Goal: Transaction & Acquisition: Purchase product/service

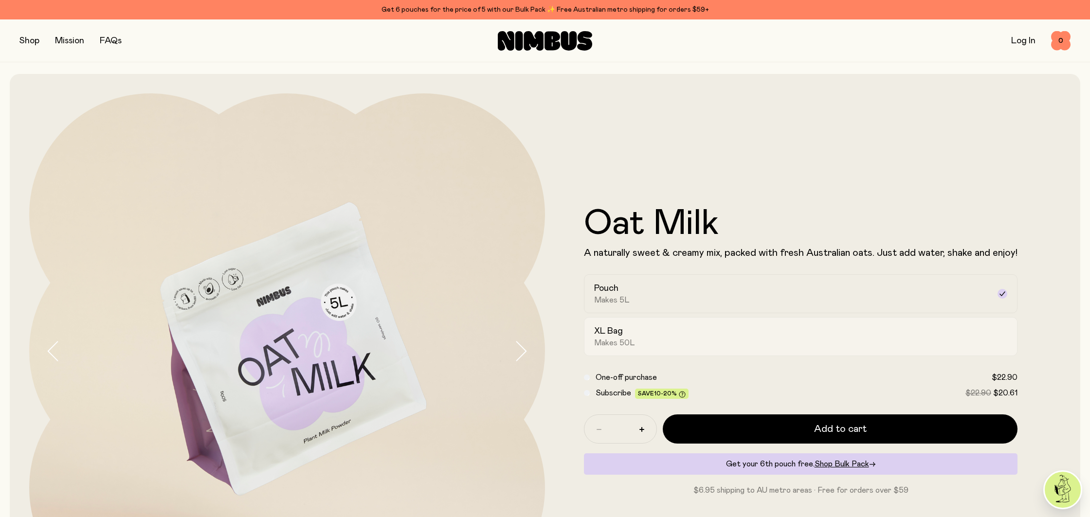
click at [699, 337] on div "XL Bag Makes 50L" at bounding box center [792, 337] width 396 height 22
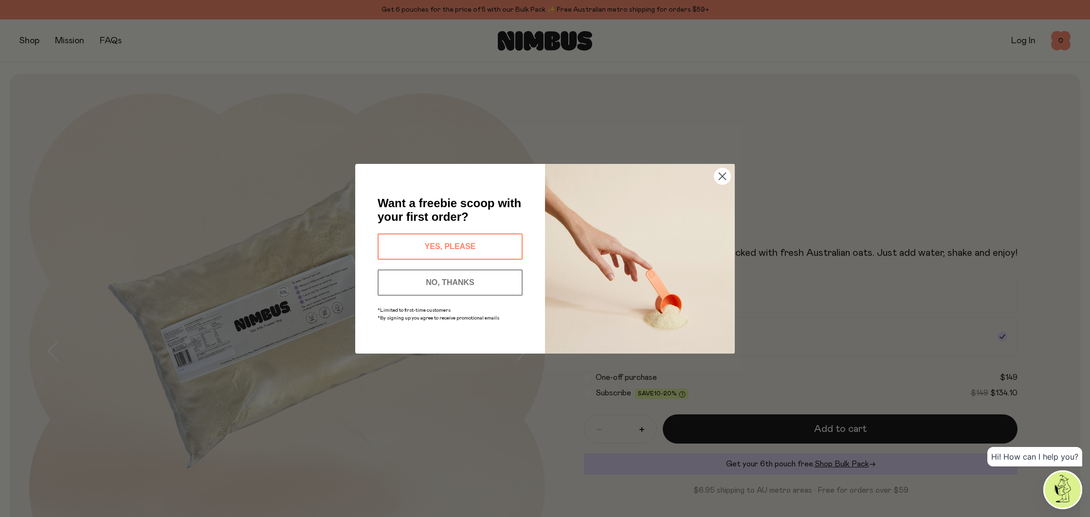
click at [482, 242] on button "YES, PLEASE" at bounding box center [450, 247] width 145 height 26
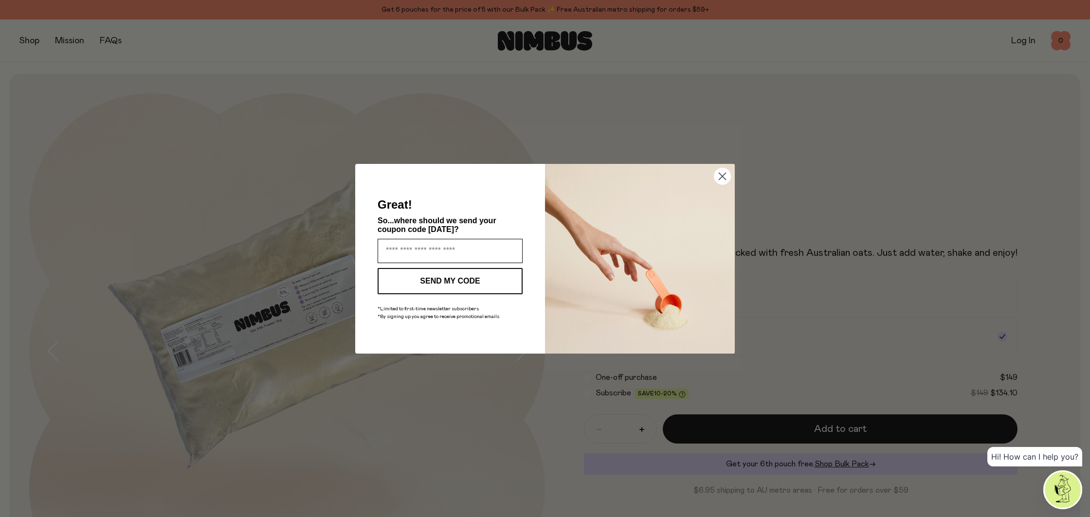
click at [482, 255] on input "Enter your email address" at bounding box center [450, 251] width 145 height 24
type input "**********"
click at [457, 287] on button "SEND MY CODE" at bounding box center [450, 281] width 145 height 26
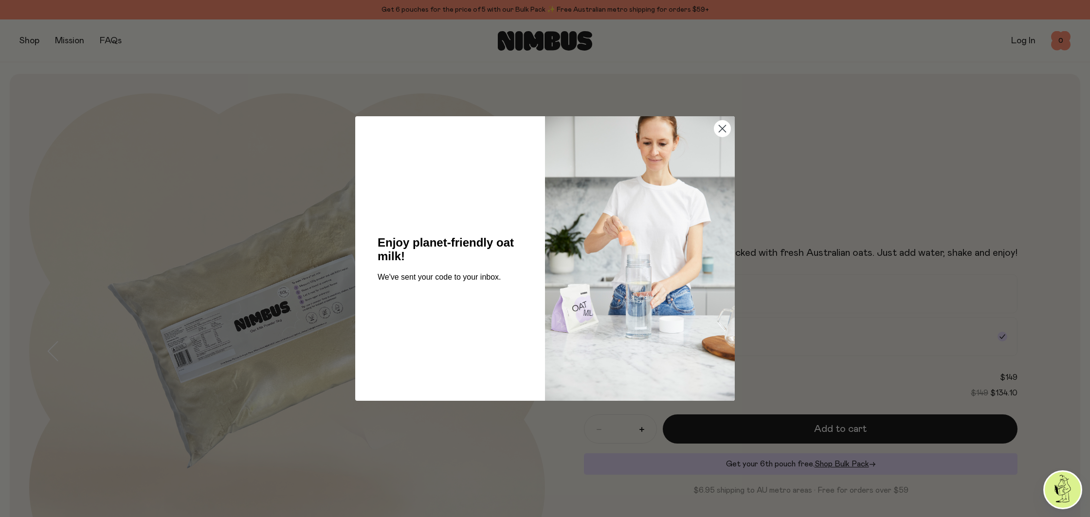
click at [718, 129] on circle "Close dialog" at bounding box center [723, 129] width 16 height 16
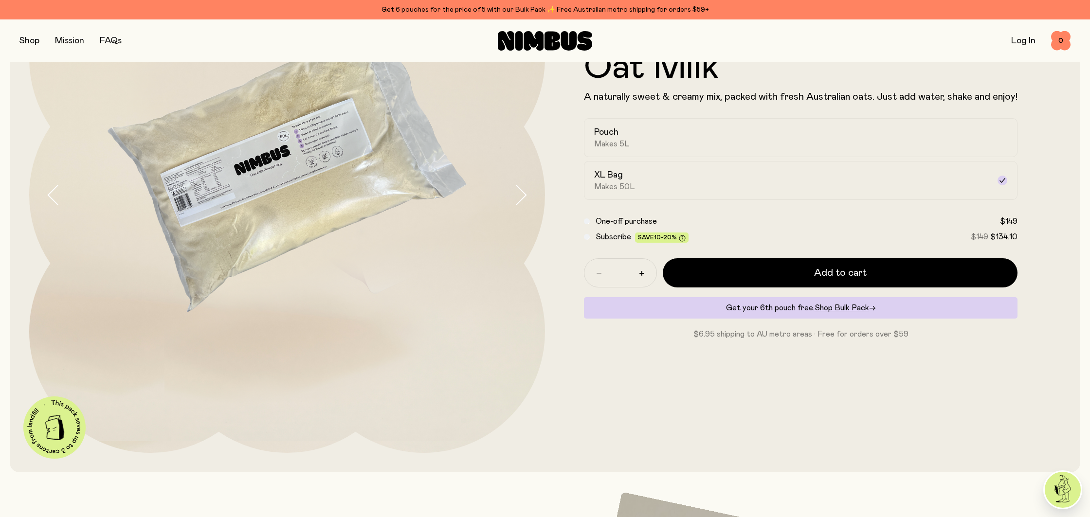
scroll to position [158, 0]
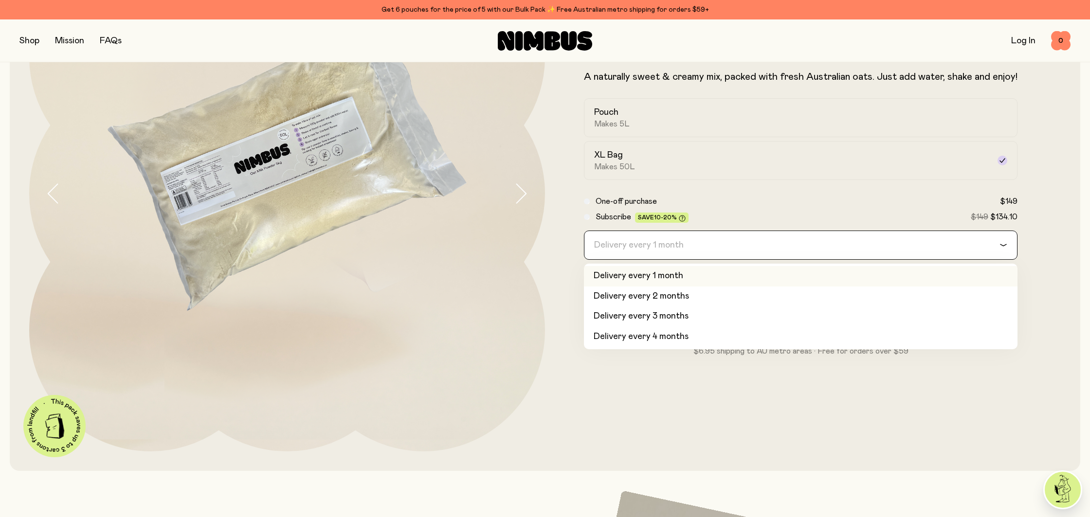
click at [608, 244] on div "Delivery every 1 month" at bounding box center [792, 245] width 415 height 28
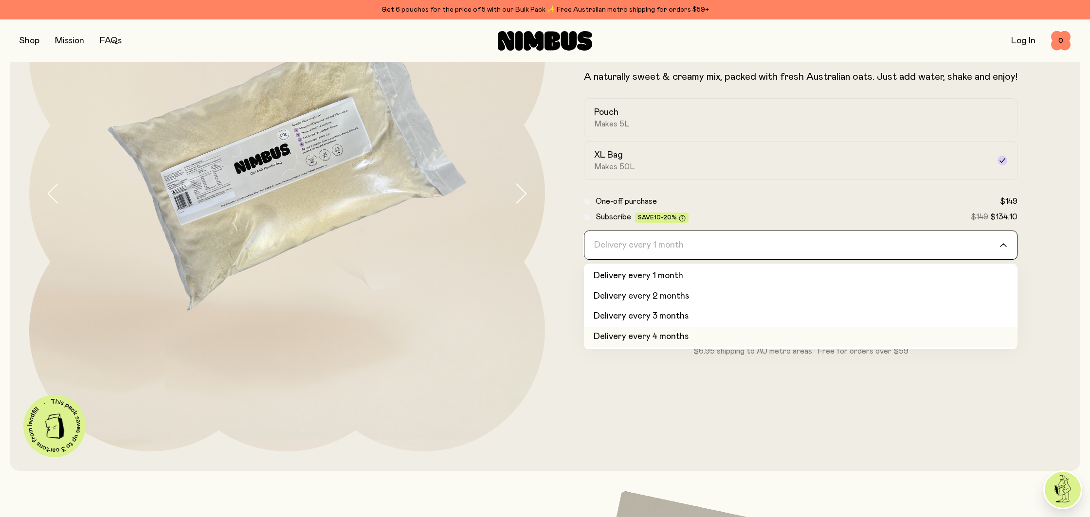
click at [652, 337] on li "Delivery every 4 months" at bounding box center [801, 337] width 434 height 20
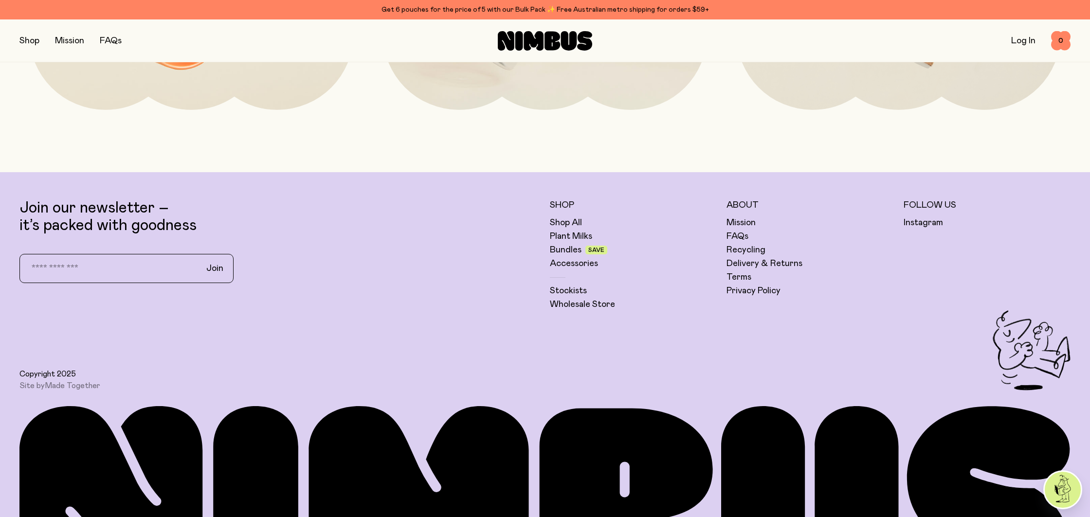
scroll to position [3069, 0]
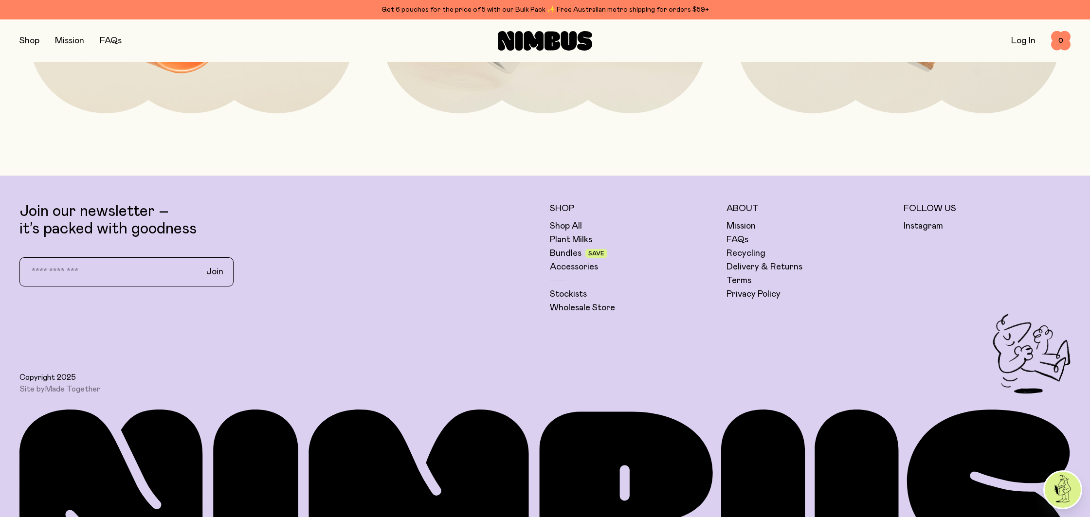
click at [76, 276] on input "email" at bounding box center [107, 272] width 171 height 20
type input "**********"
click at [219, 272] on span "Join" at bounding box center [214, 272] width 17 height 12
click at [336, 286] on div "**********" at bounding box center [279, 258] width 521 height 111
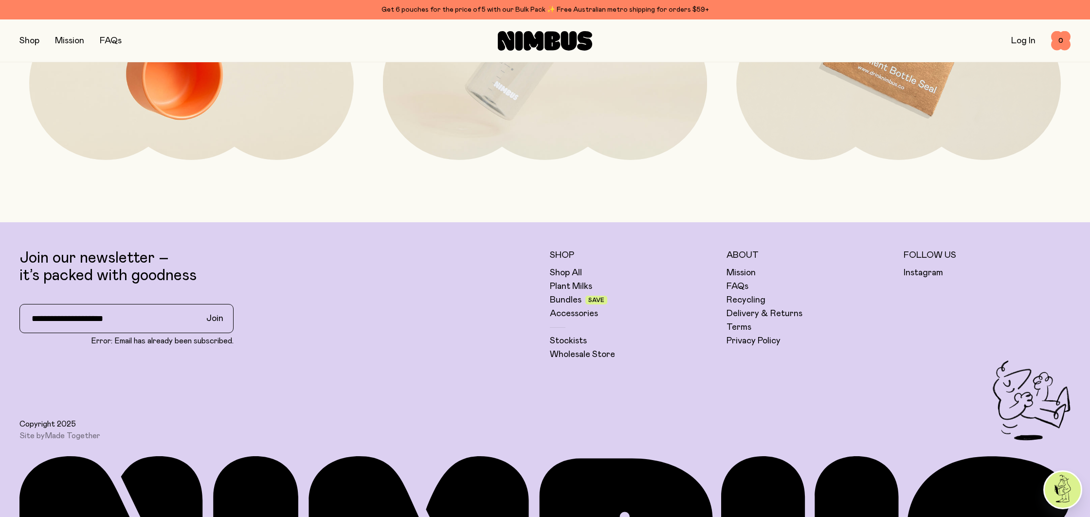
scroll to position [3024, 0]
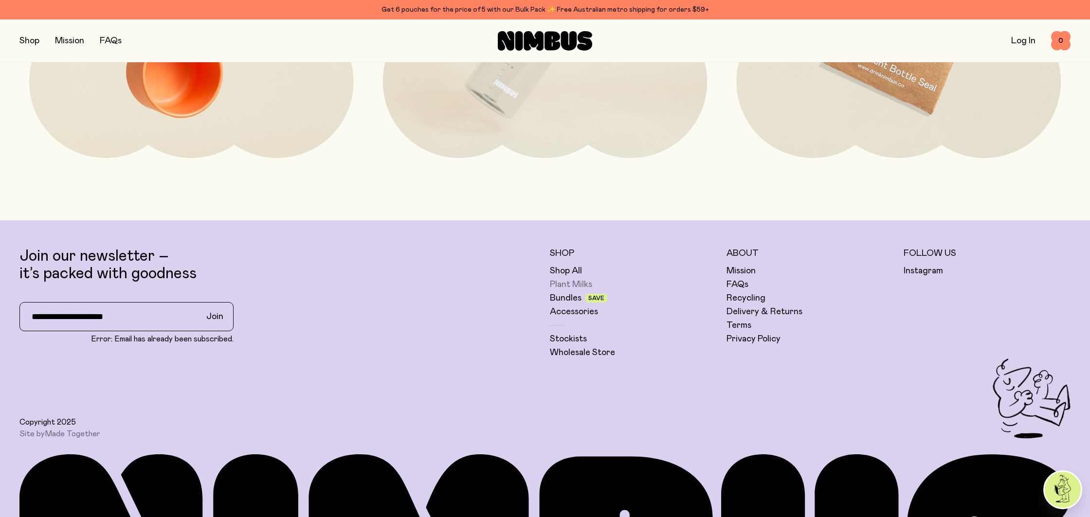
click at [588, 284] on link "Plant Milks" at bounding box center [571, 285] width 42 height 12
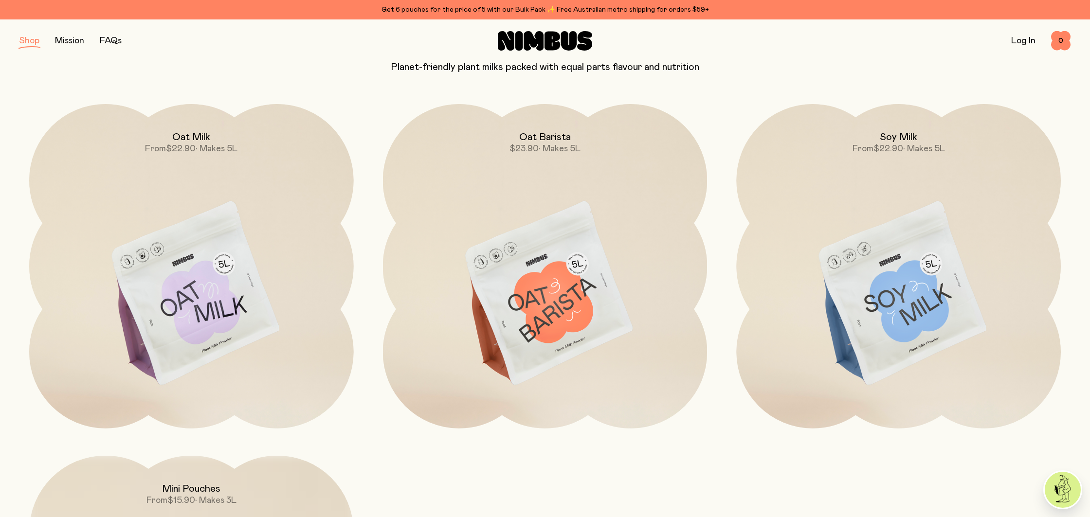
scroll to position [110, 0]
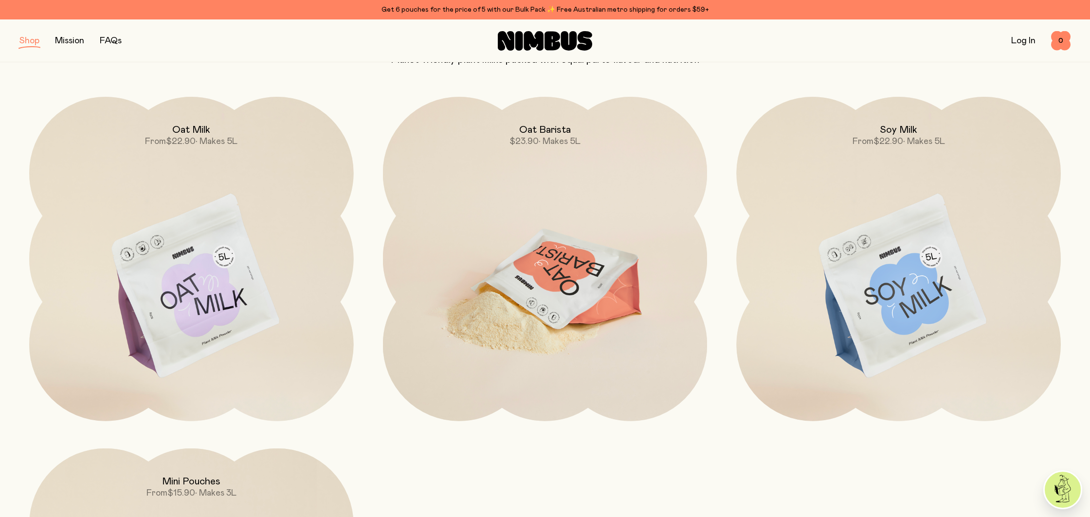
click at [601, 220] on img at bounding box center [545, 287] width 325 height 381
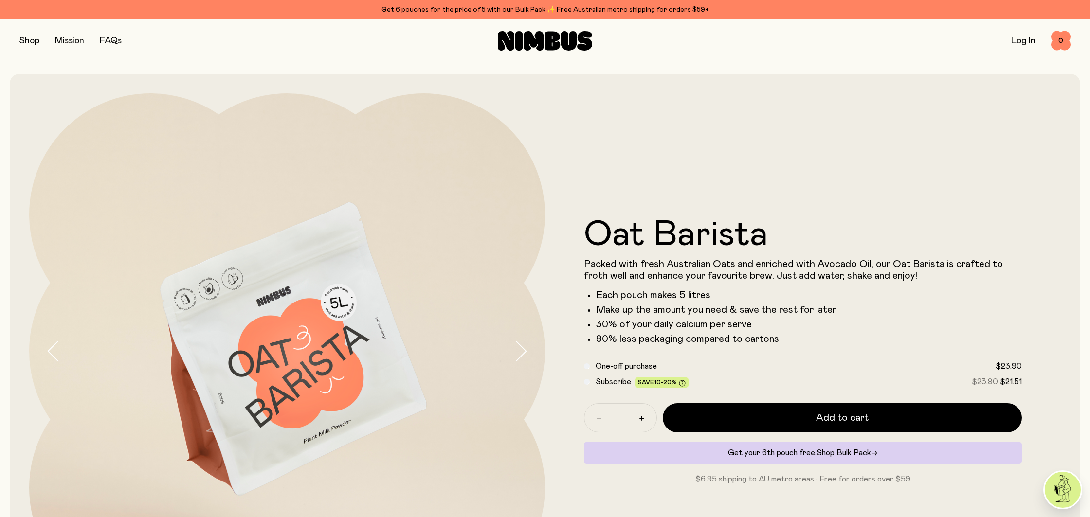
click at [27, 37] on button "button" at bounding box center [29, 41] width 20 height 14
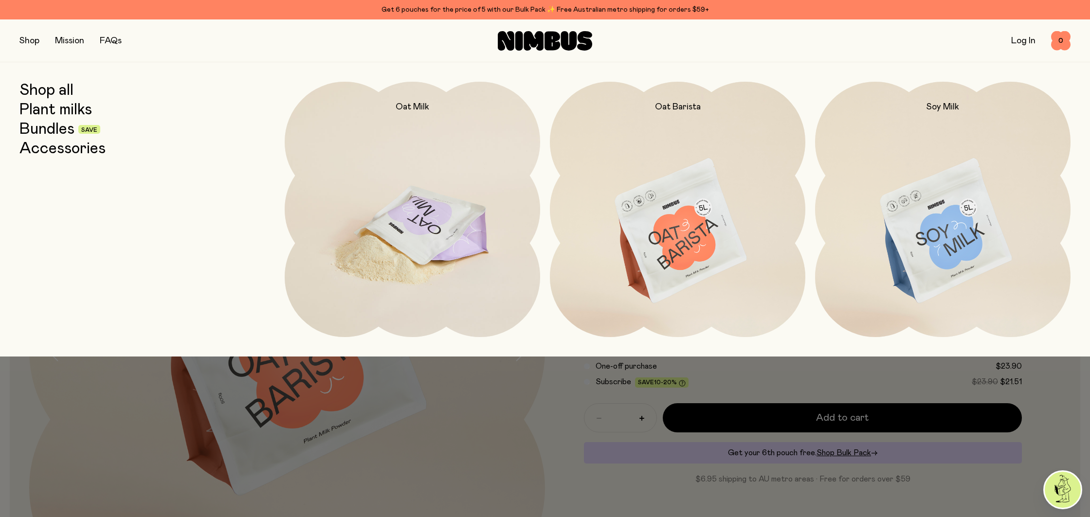
drag, startPoint x: 439, startPoint y: 217, endPoint x: 434, endPoint y: 211, distance: 7.6
click at [439, 217] on img at bounding box center [413, 232] width 256 height 300
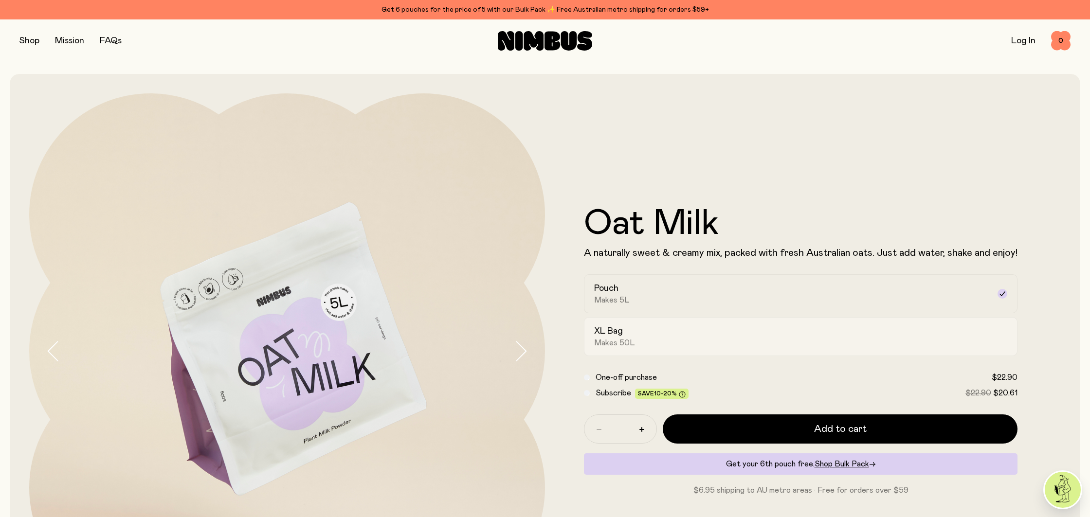
click at [702, 328] on div "XL Bag Makes 50L" at bounding box center [792, 337] width 396 height 22
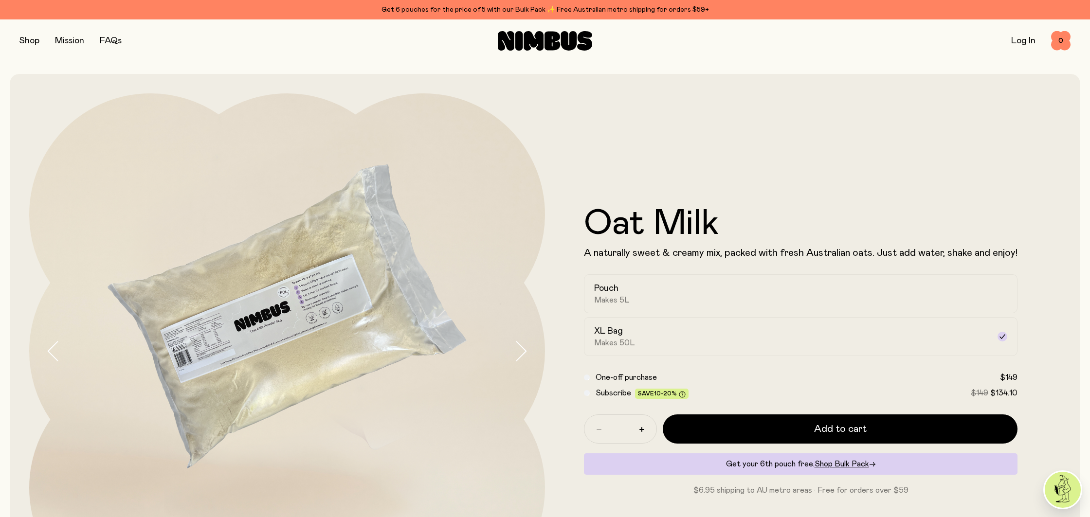
click at [607, 394] on span "Subscribe" at bounding box center [614, 393] width 36 height 8
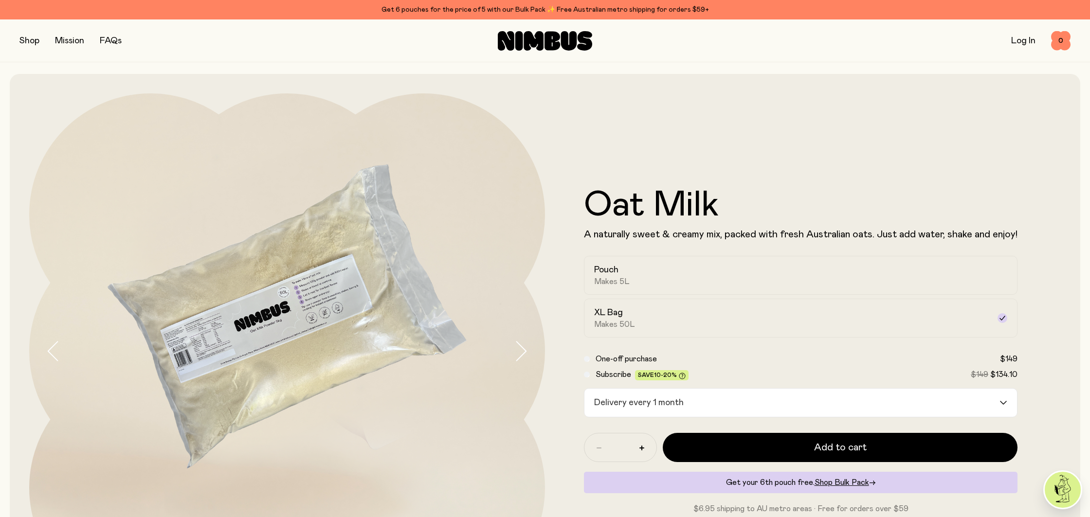
click at [662, 405] on div "Delivery every 1 month" at bounding box center [792, 403] width 415 height 28
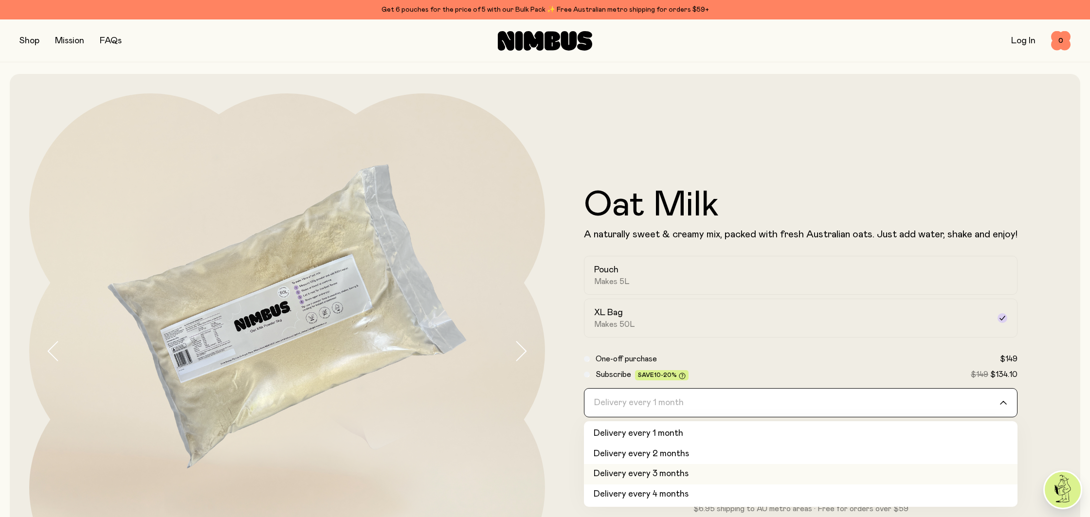
scroll to position [41, 0]
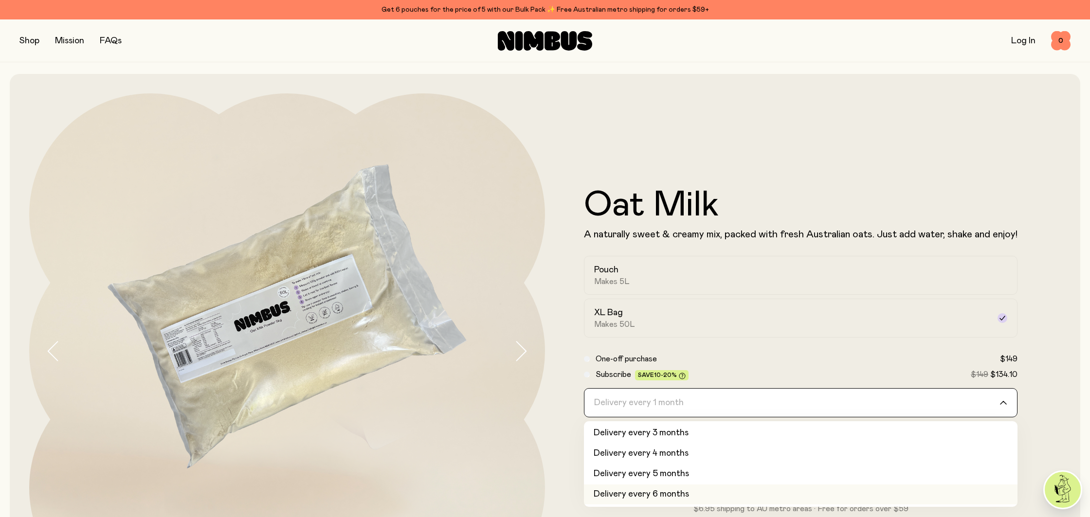
click at [665, 497] on li "Delivery every 6 months" at bounding box center [801, 495] width 434 height 20
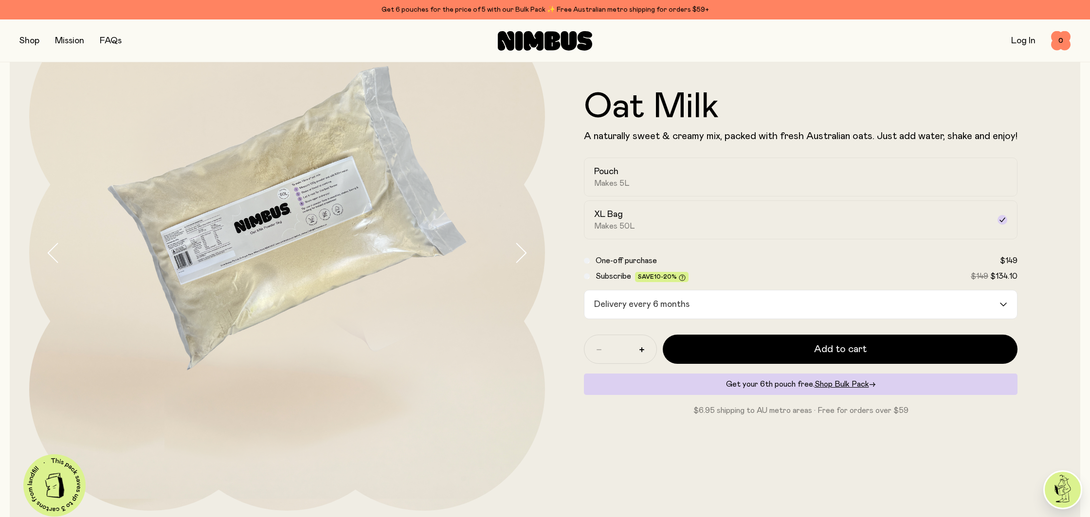
scroll to position [112, 0]
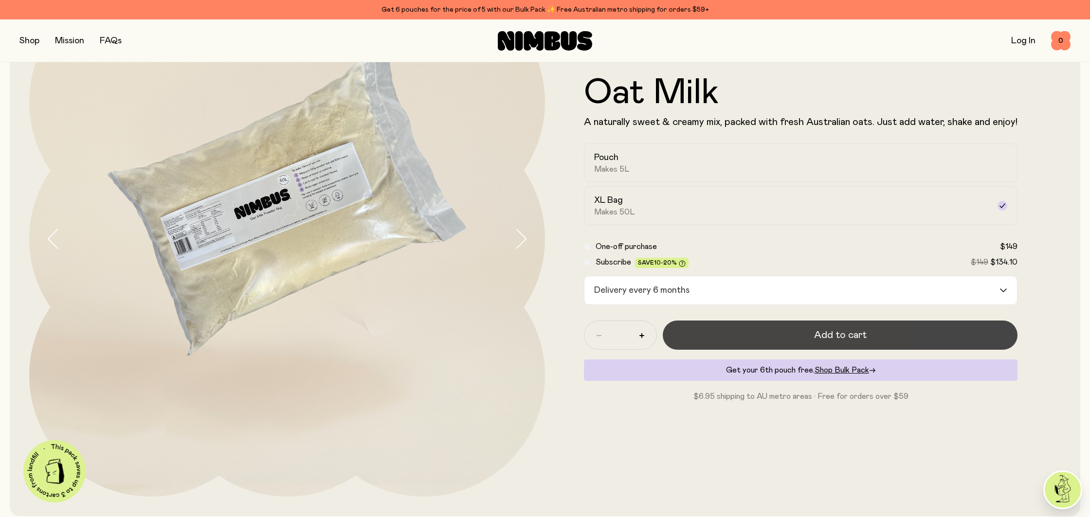
click at [762, 343] on button "Add to cart" at bounding box center [840, 335] width 355 height 29
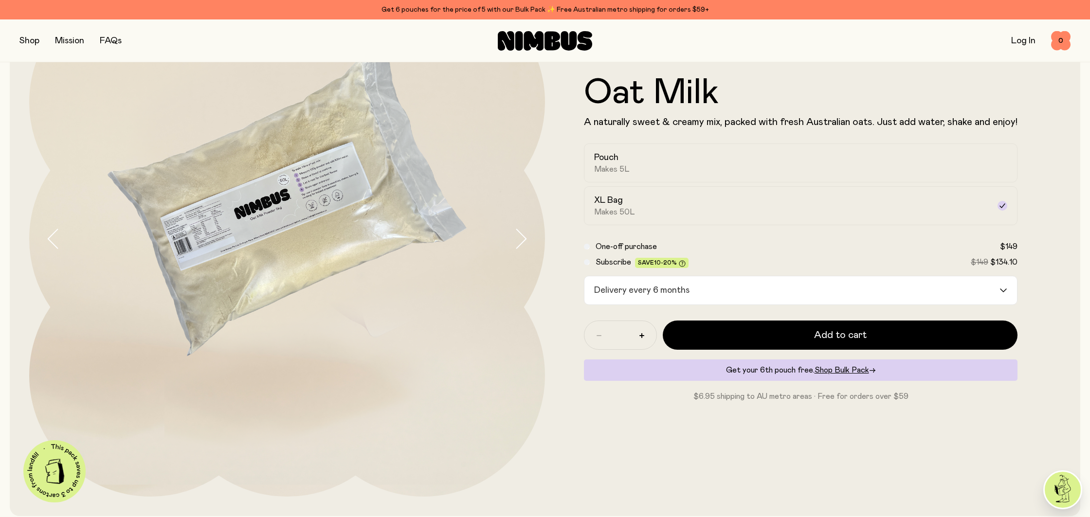
scroll to position [0, 0]
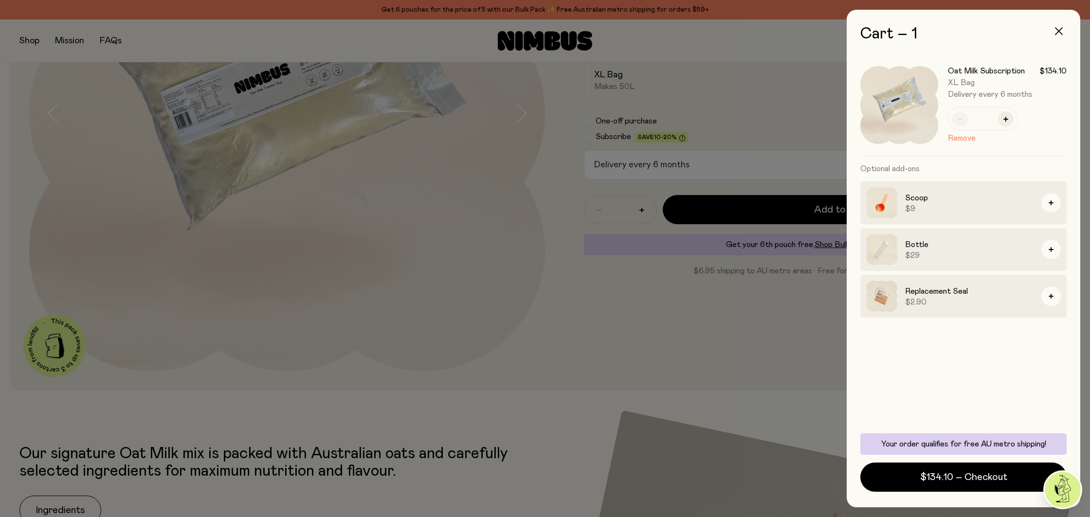
click at [1052, 30] on button "button" at bounding box center [1059, 30] width 23 height 23
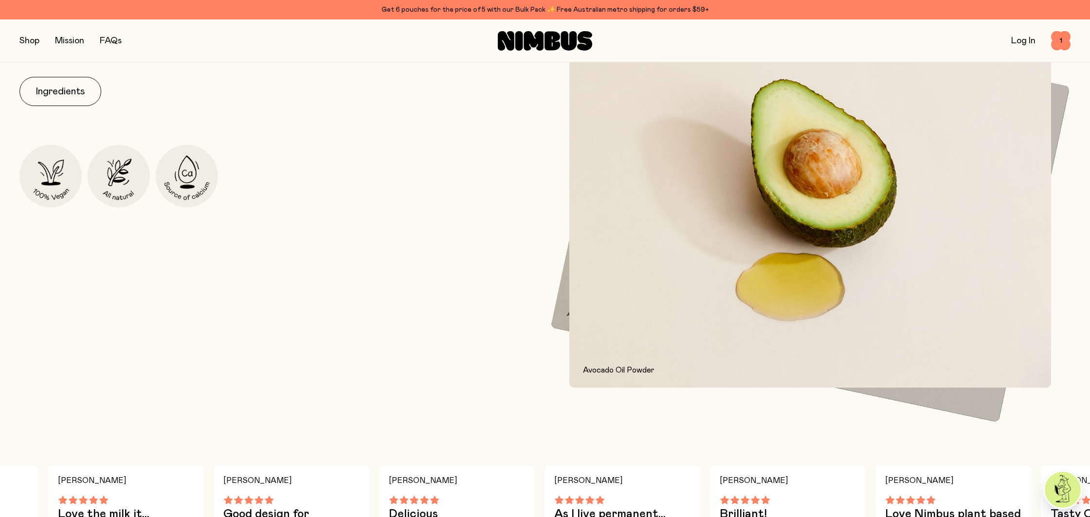
scroll to position [520, 0]
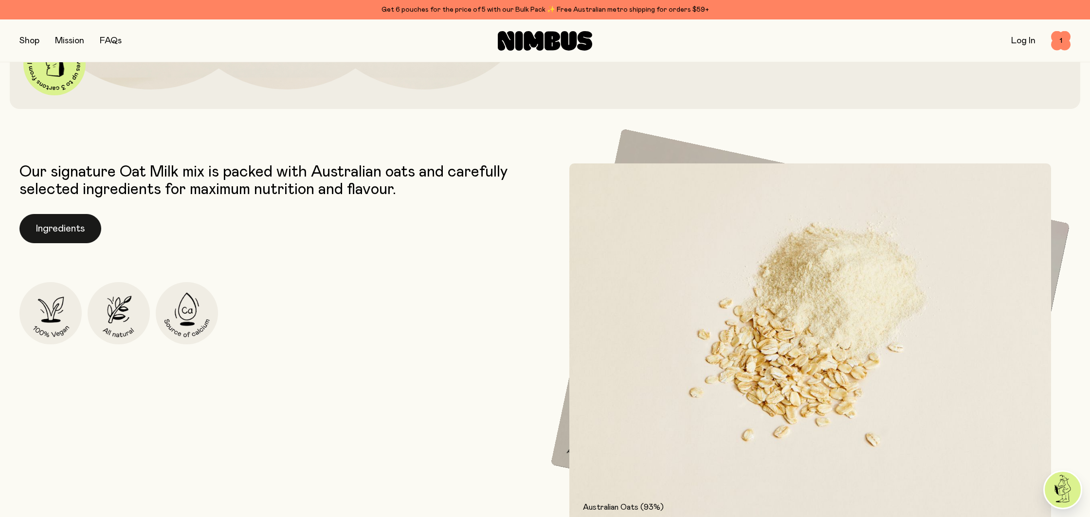
click at [68, 235] on button "Ingredients" at bounding box center [60, 228] width 82 height 29
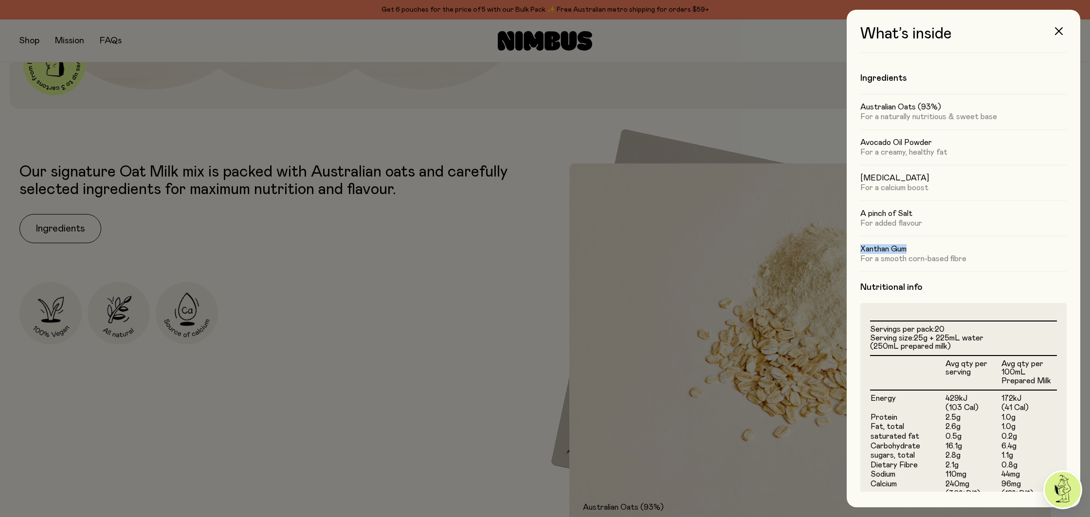
drag, startPoint x: 862, startPoint y: 251, endPoint x: 917, endPoint y: 249, distance: 54.5
click at [917, 249] on h5 "Xanthan Gum" at bounding box center [964, 249] width 206 height 10
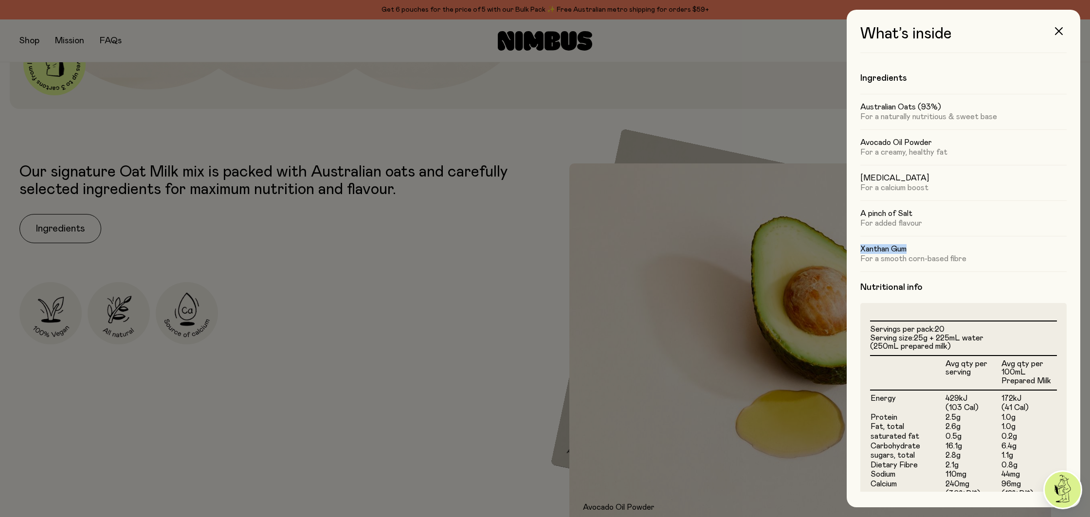
copy h5 "Xanthan Gum"
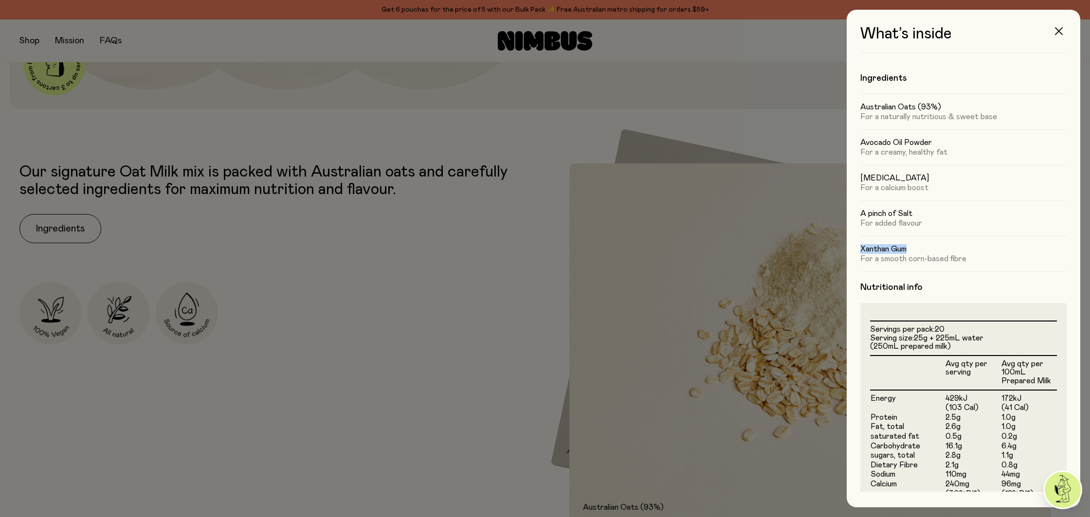
click at [1057, 32] on icon "button" at bounding box center [1059, 31] width 8 height 8
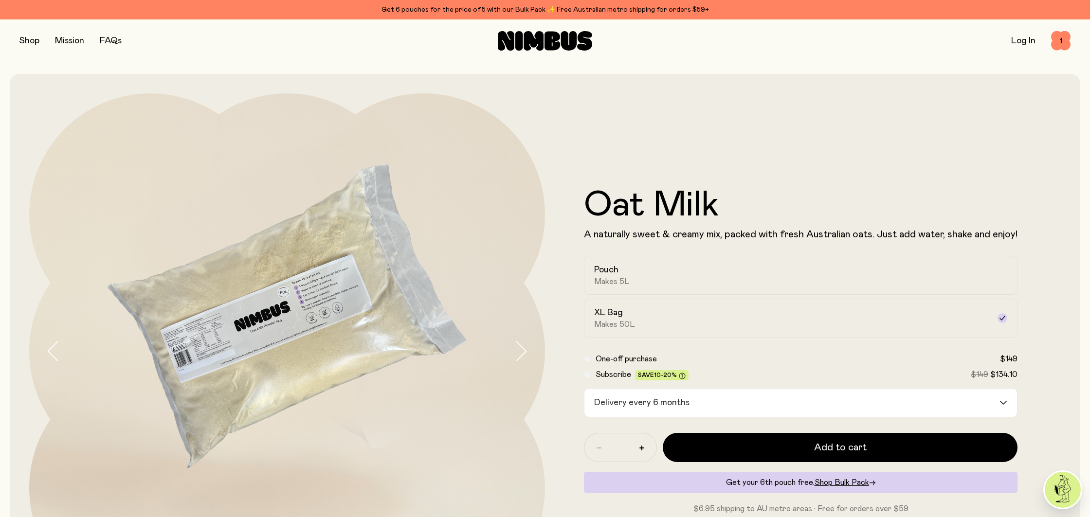
scroll to position [520, 0]
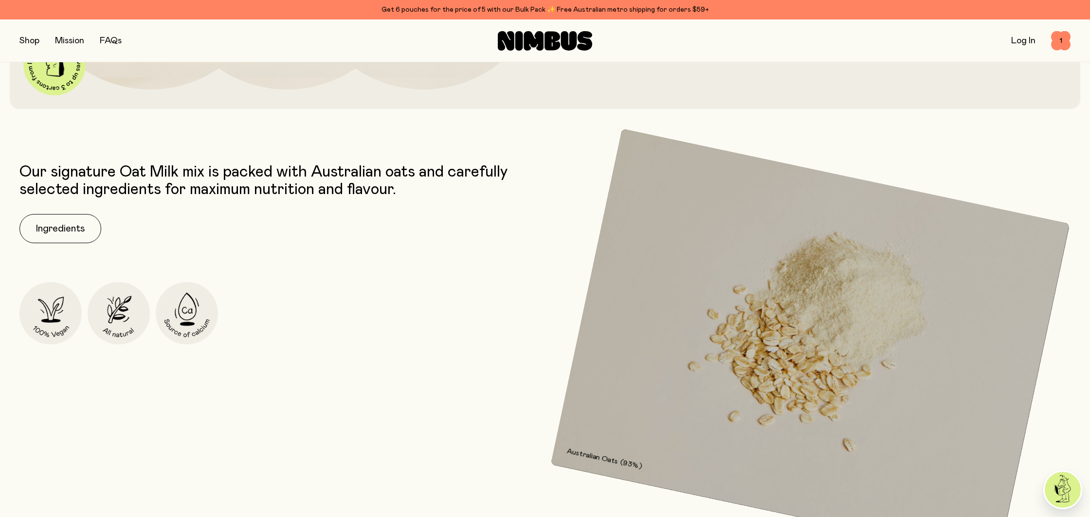
click at [22, 41] on button "button" at bounding box center [29, 41] width 20 height 14
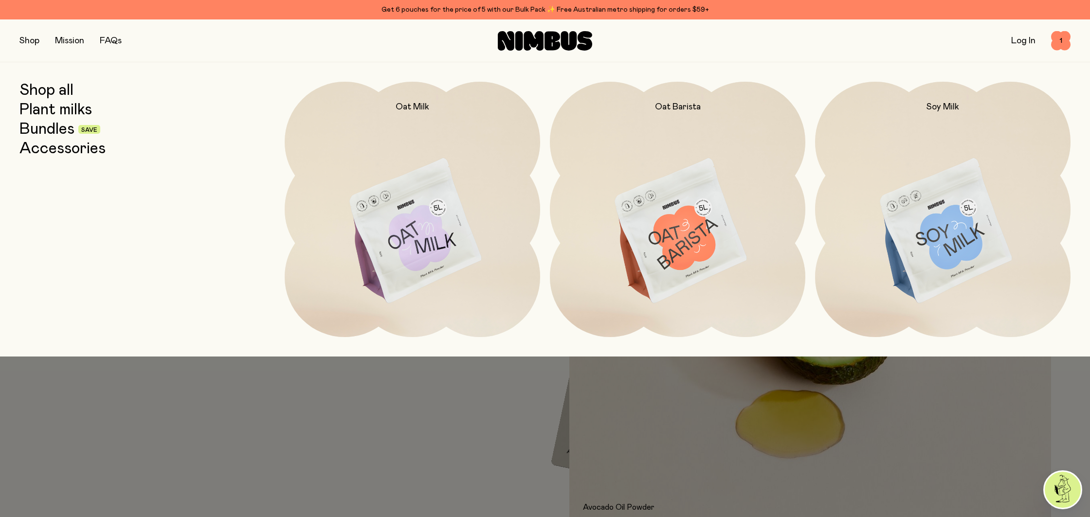
click at [60, 127] on link "Bundles" at bounding box center [46, 130] width 55 height 18
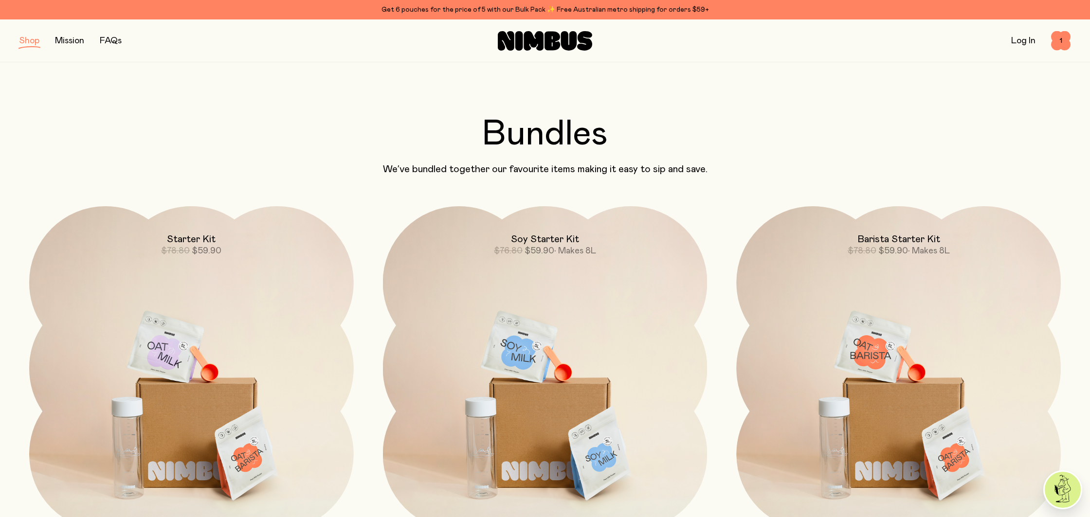
click at [24, 42] on button "button" at bounding box center [29, 41] width 20 height 14
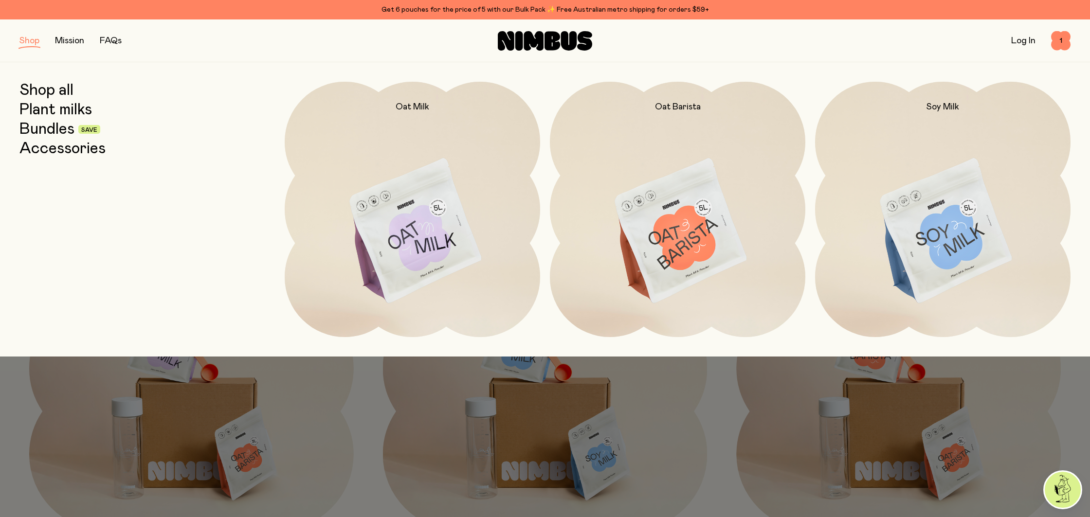
click at [55, 150] on link "Accessories" at bounding box center [62, 149] width 86 height 18
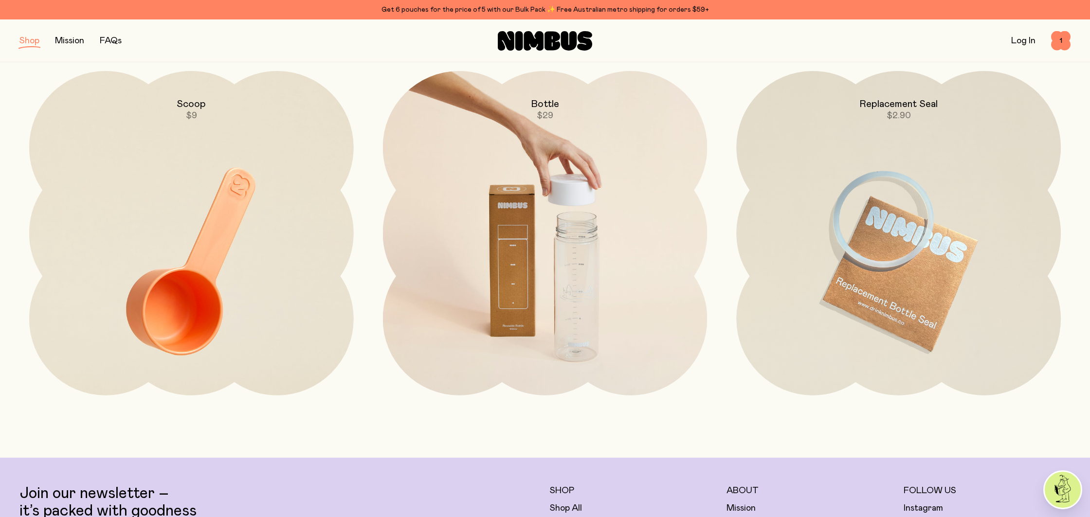
scroll to position [133, 0]
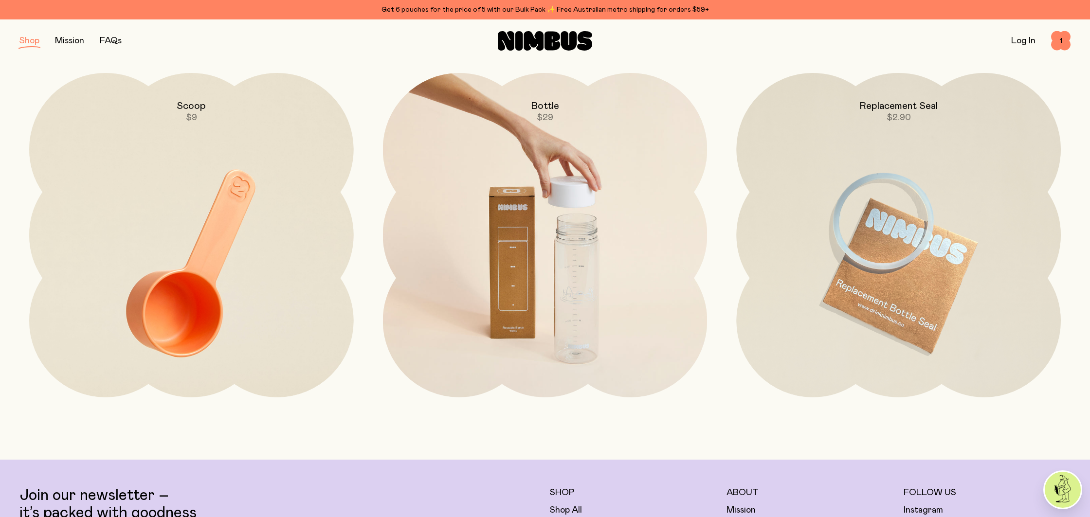
click at [591, 234] on img at bounding box center [545, 263] width 325 height 381
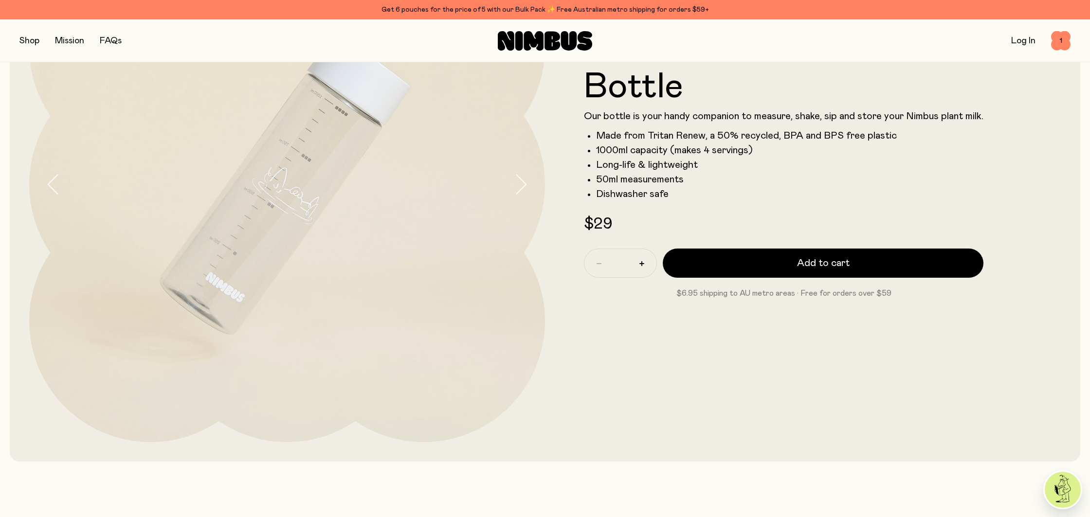
scroll to position [167, 0]
click at [1061, 36] on span "1" at bounding box center [1060, 40] width 19 height 19
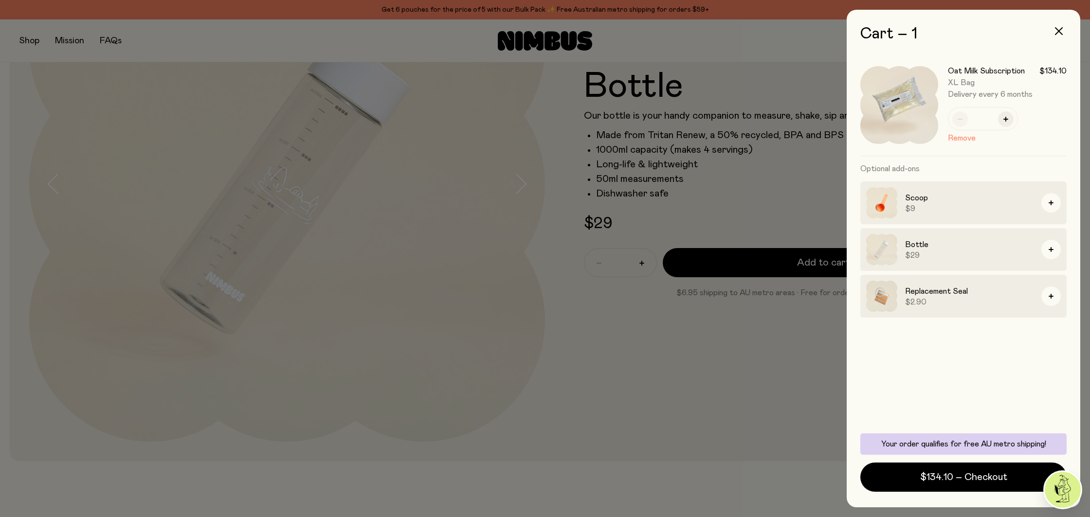
scroll to position [0, 0]
